Goal: Task Accomplishment & Management: Manage account settings

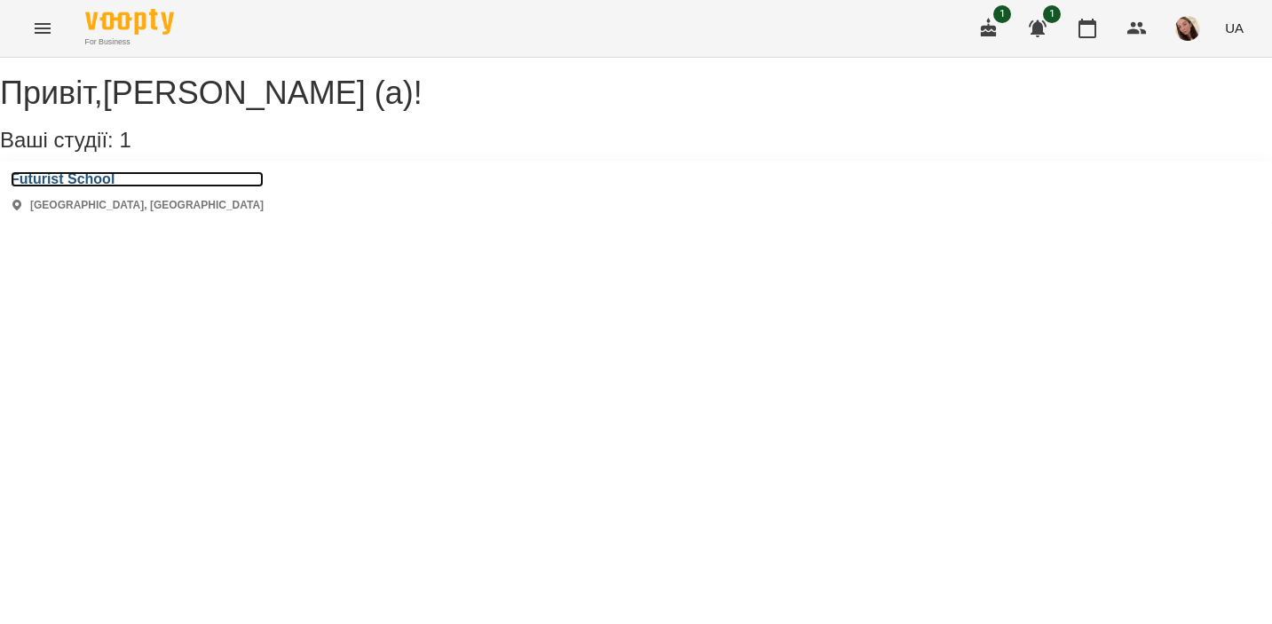
click at [108, 187] on h3 "Futurist School" at bounding box center [137, 179] width 253 height 16
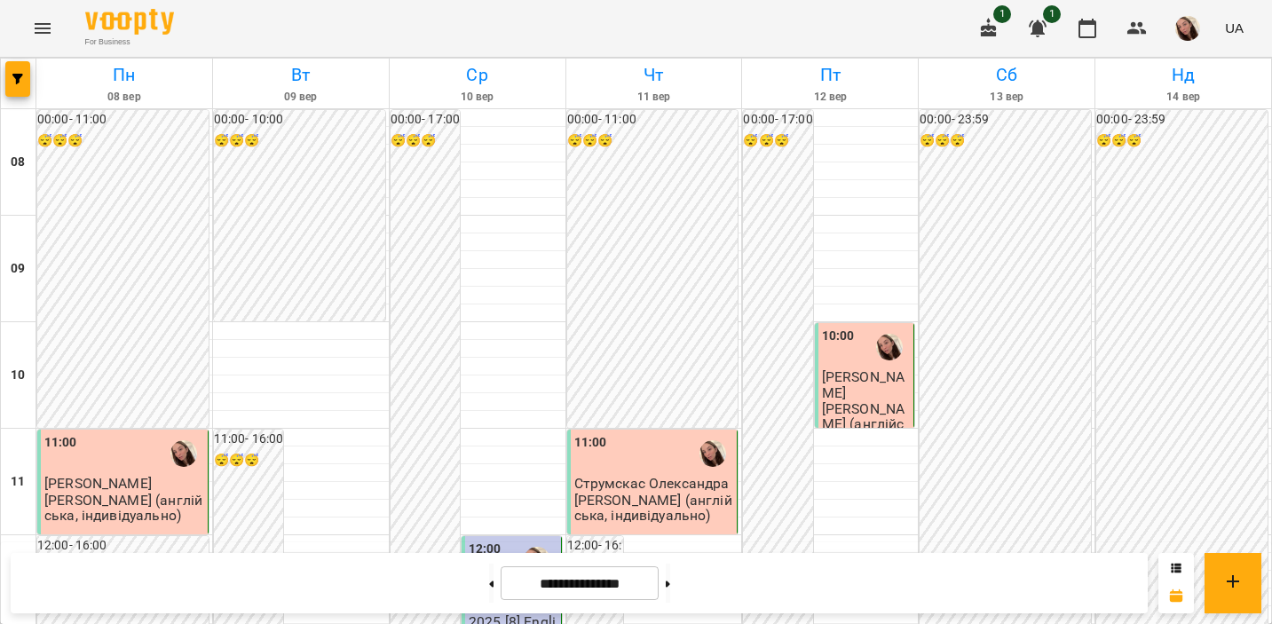
scroll to position [455, 0]
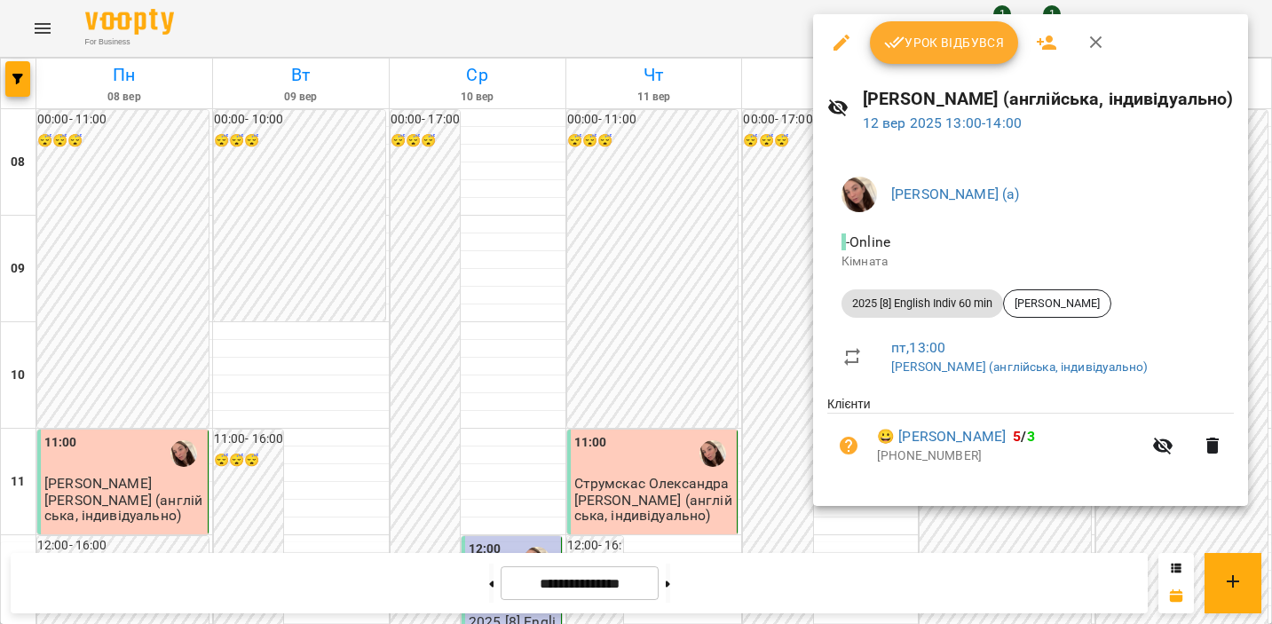
click at [952, 45] on span "Урок відбувся" at bounding box center [944, 42] width 121 height 21
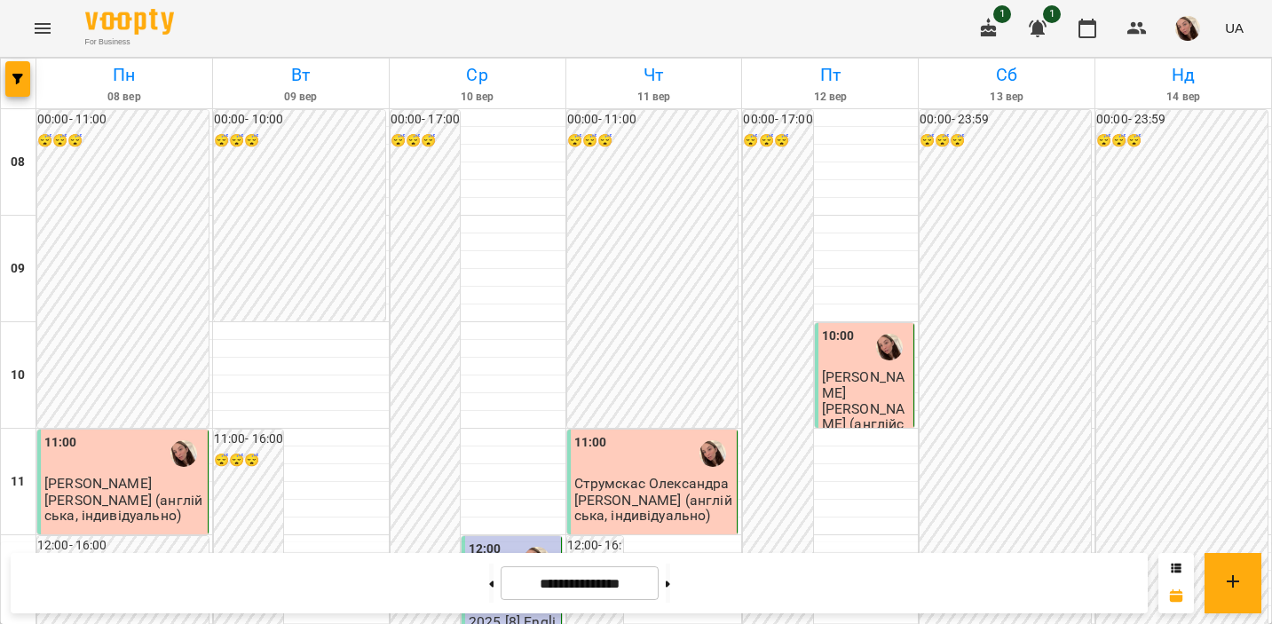
scroll to position [294, 0]
